Goal: Find specific page/section: Find specific page/section

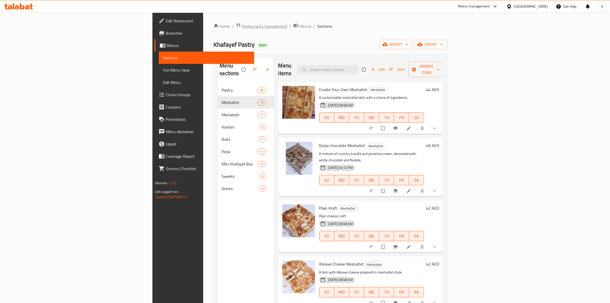
click at [242, 25] on span "Restaurants management" at bounding box center [265, 26] width 46 height 6
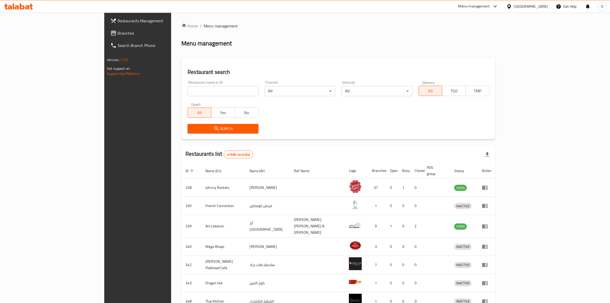
click at [188, 93] on input "search" at bounding box center [223, 91] width 71 height 10
type input "flame and bake"
click at [213, 129] on span "Search" at bounding box center [223, 128] width 63 height 6
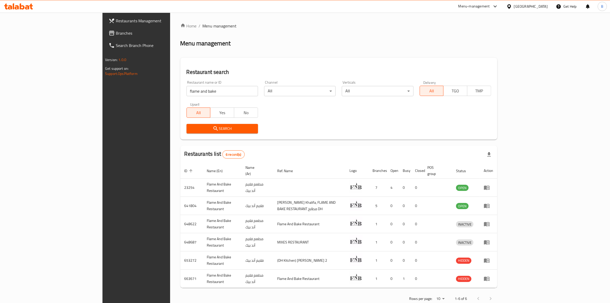
click at [472, 3] on div "Menu-management" at bounding box center [474, 6] width 32 height 6
click at [438, 56] on div "Restaurant-Management" at bounding box center [447, 57] width 40 height 6
